Goal: Find specific page/section: Find specific page/section

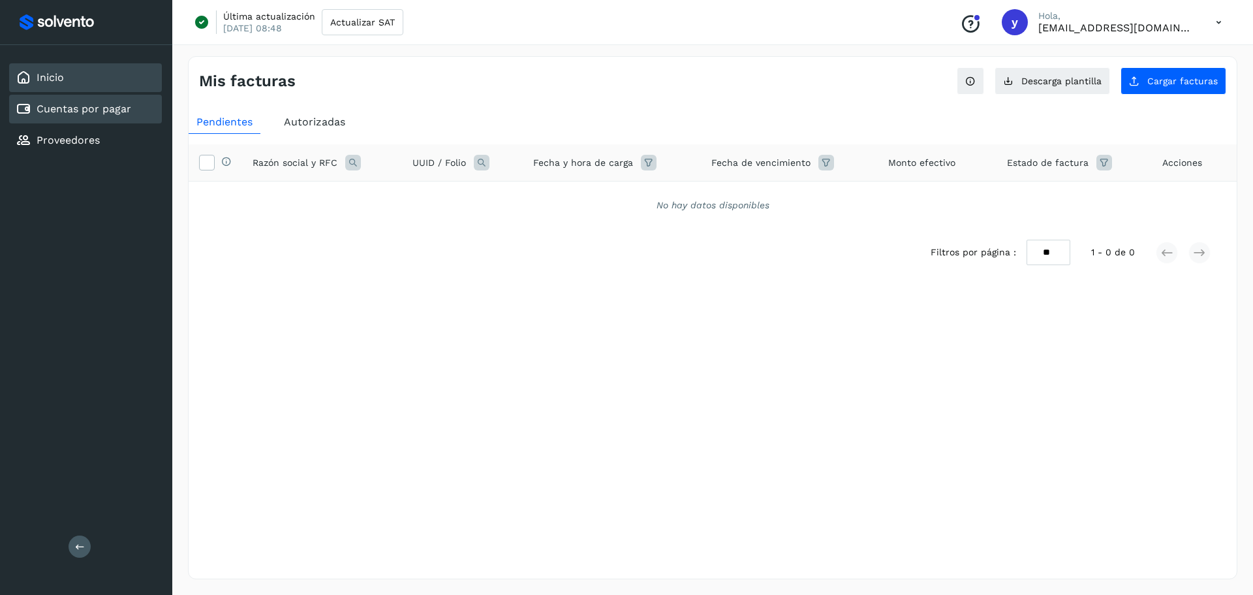
click at [81, 74] on div "Inicio" at bounding box center [85, 77] width 153 height 29
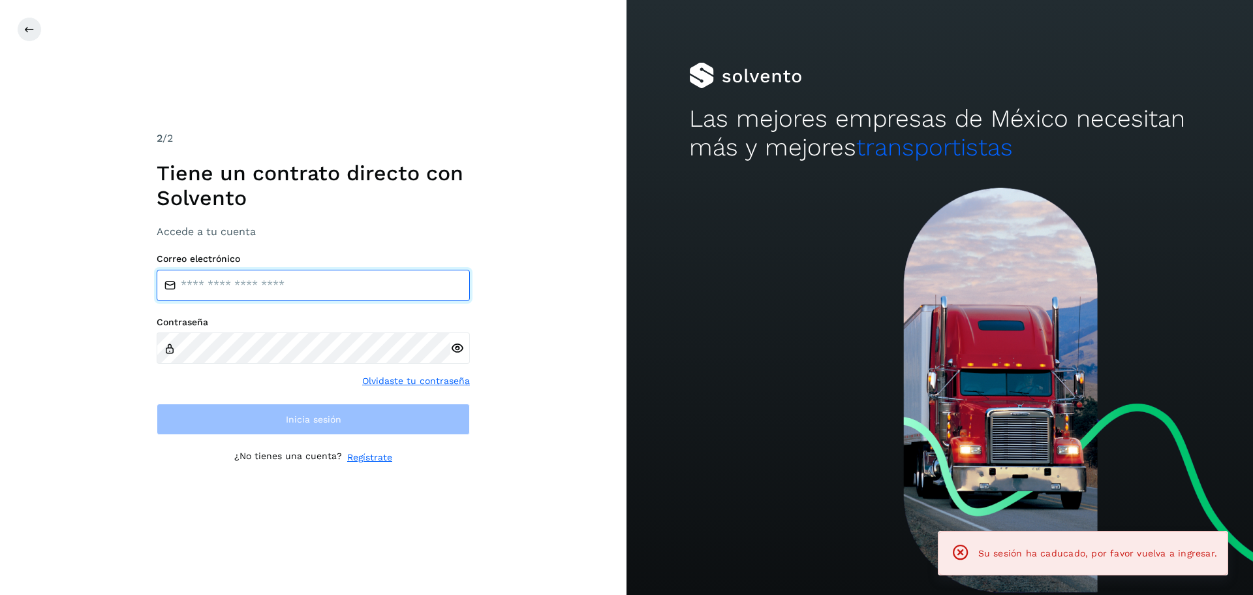
click at [254, 297] on input "email" at bounding box center [313, 285] width 313 height 31
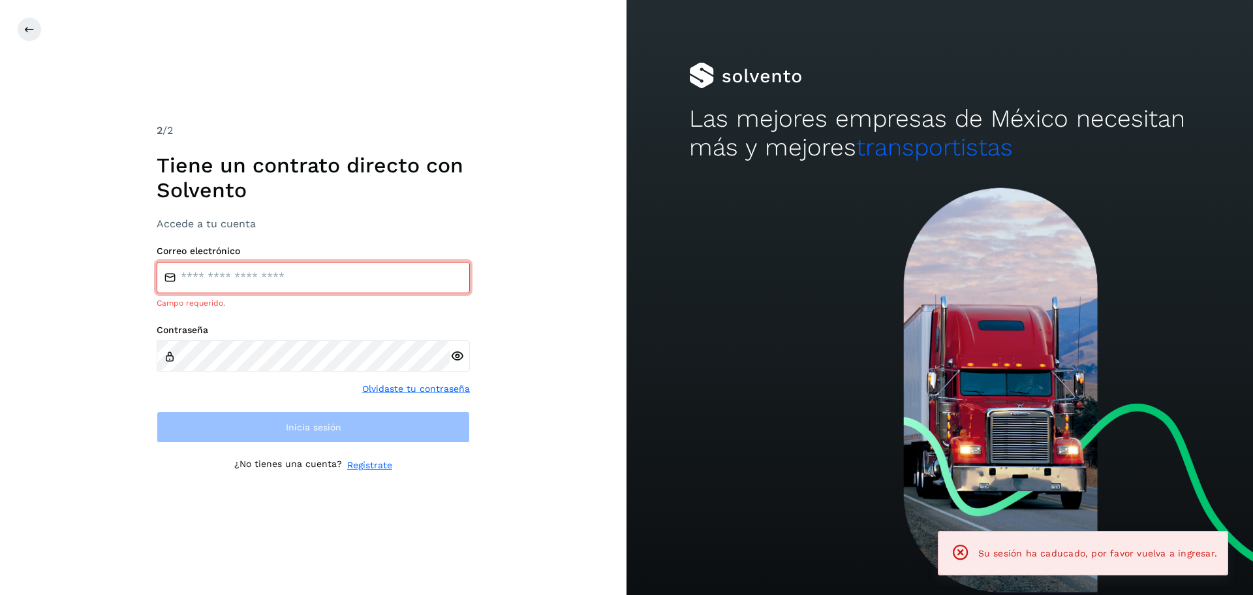
click at [264, 286] on input "email" at bounding box center [313, 277] width 313 height 31
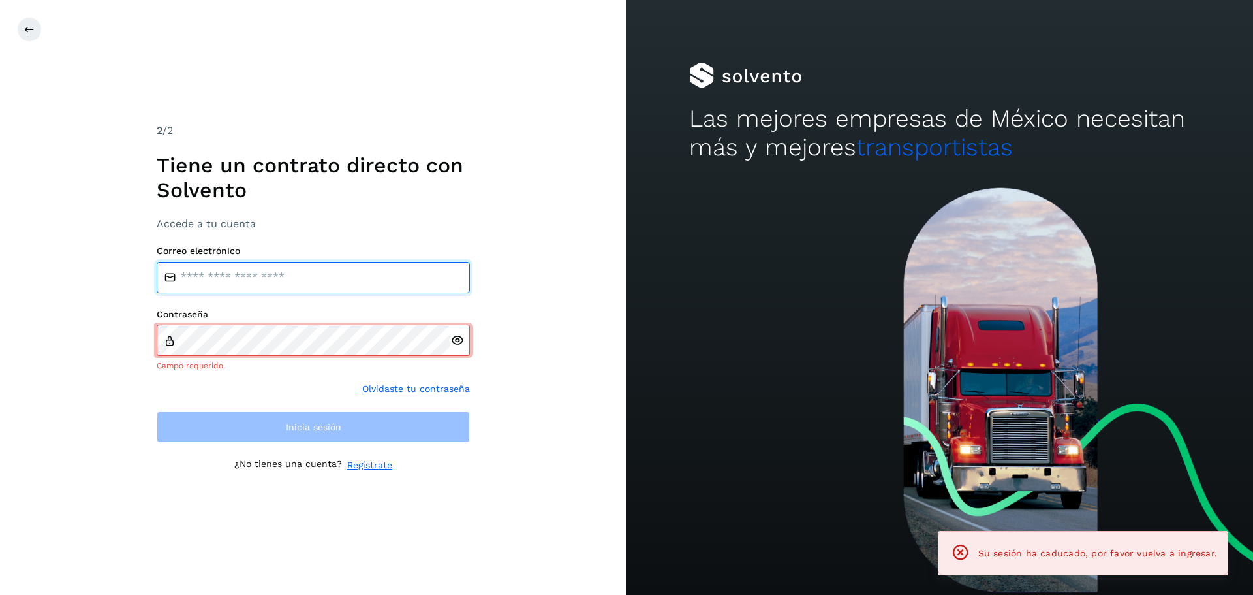
type input "**********"
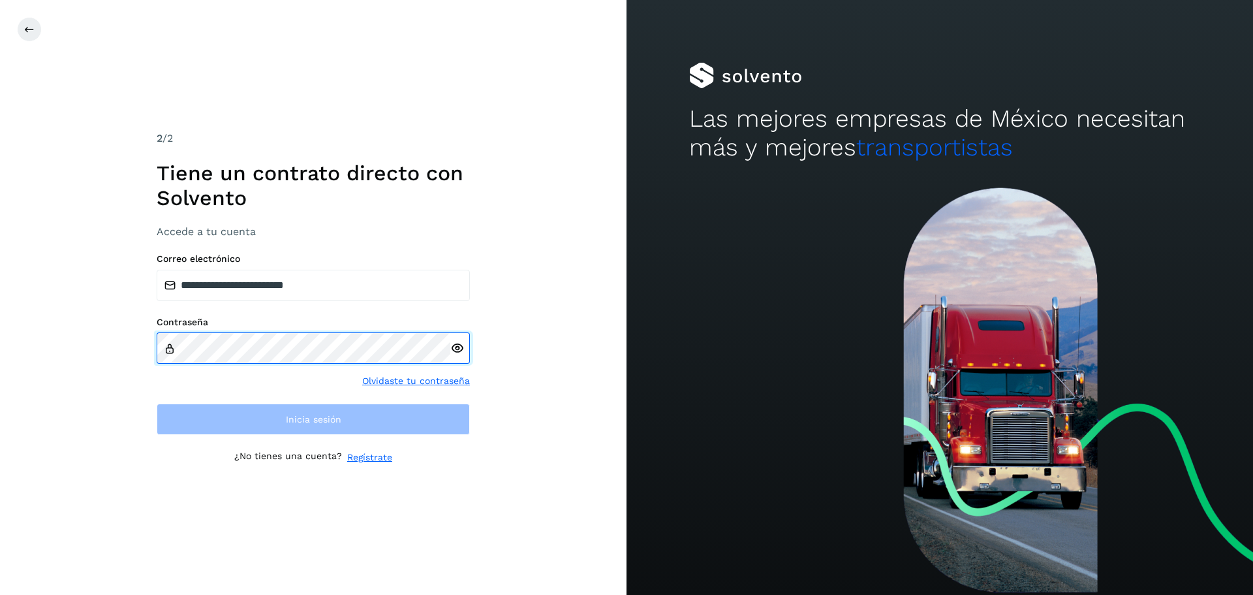
click at [247, 332] on div "Contraseña" at bounding box center [313, 341] width 313 height 48
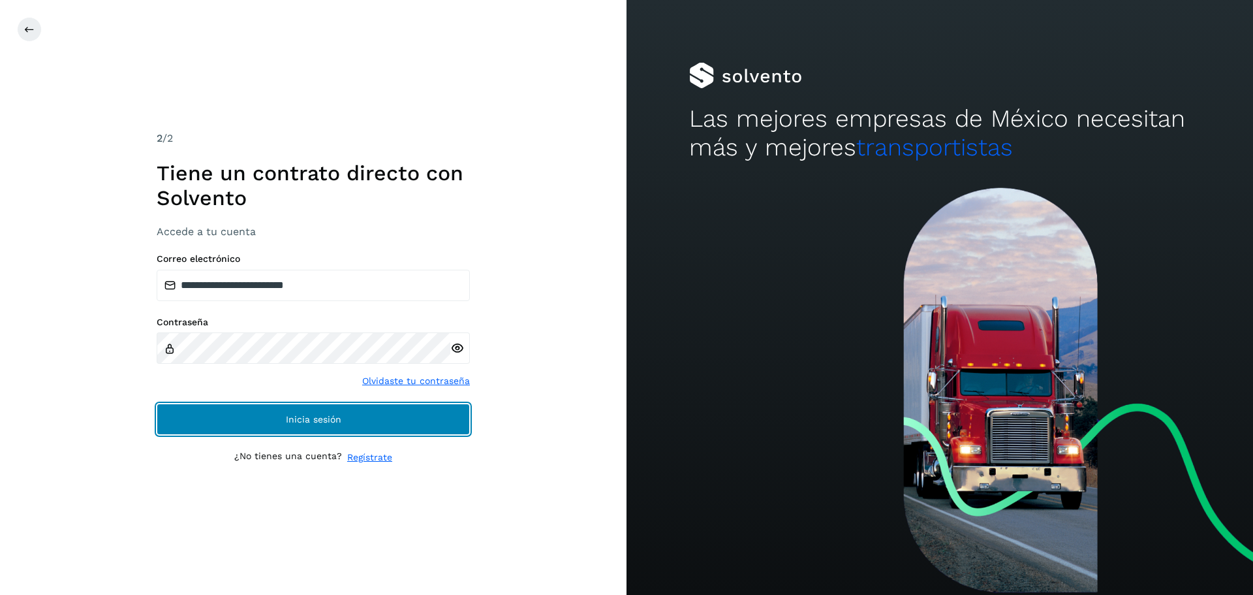
click at [223, 420] on button "Inicia sesión" at bounding box center [313, 418] width 313 height 31
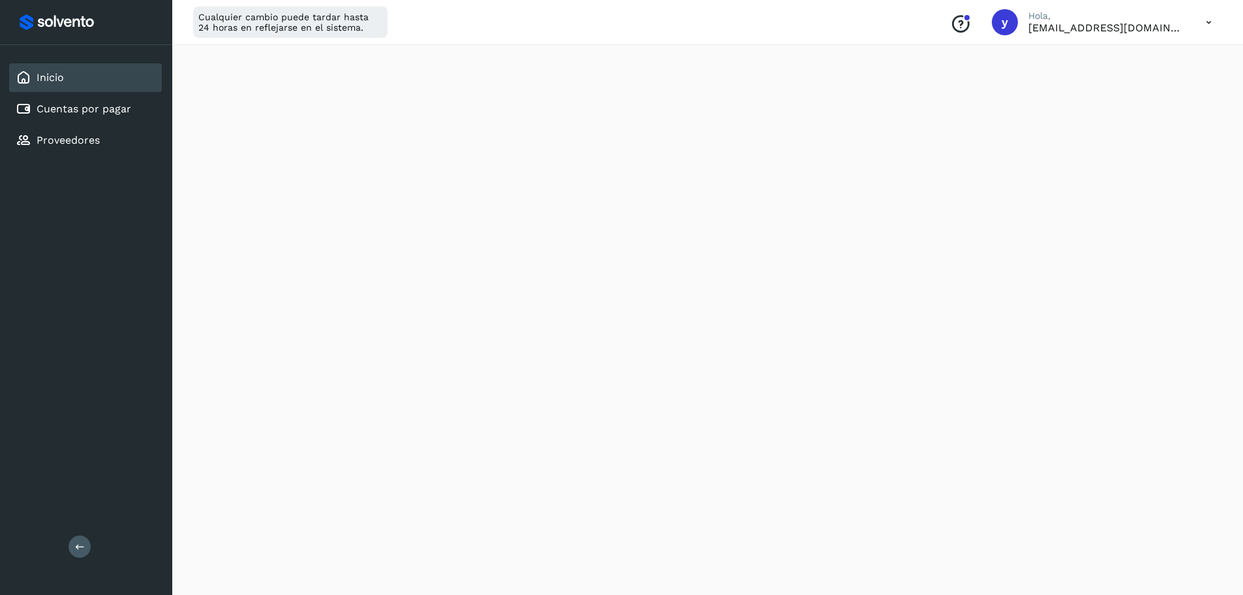
scroll to position [65, 0]
click at [129, 113] on link "Cuentas por pagar" at bounding box center [84, 108] width 95 height 12
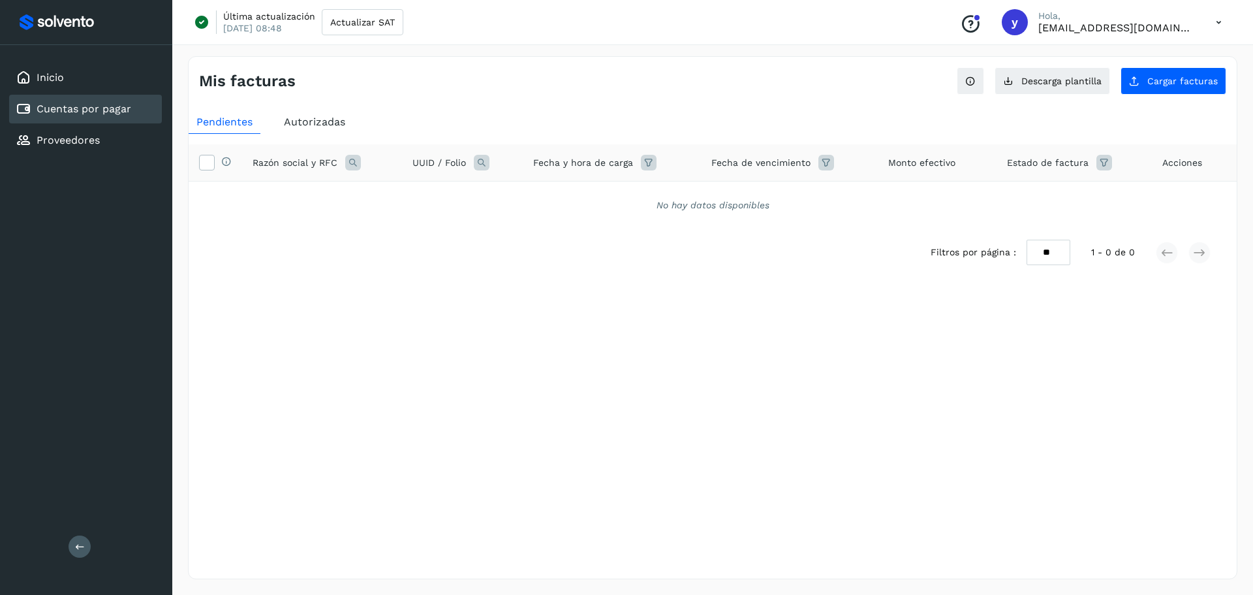
click at [327, 121] on span "Autorizadas" at bounding box center [314, 122] width 61 height 12
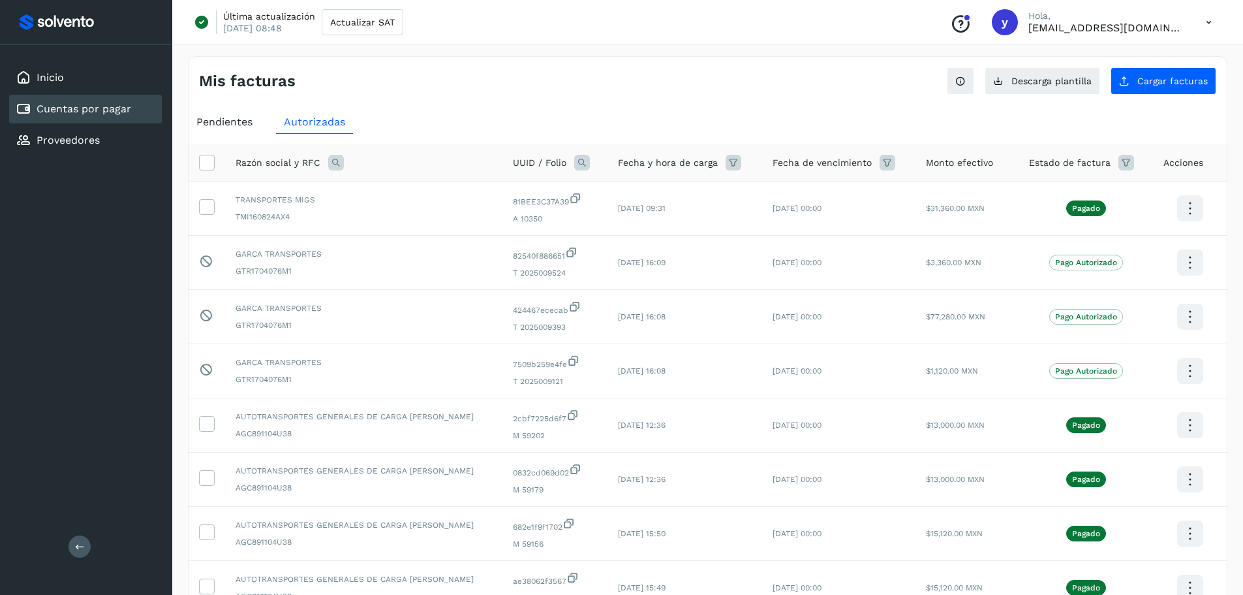
click at [1203, 20] on icon at bounding box center [1209, 22] width 27 height 27
click at [1145, 90] on div "Cerrar sesión" at bounding box center [1143, 84] width 155 height 25
